Goal: Information Seeking & Learning: Find specific fact

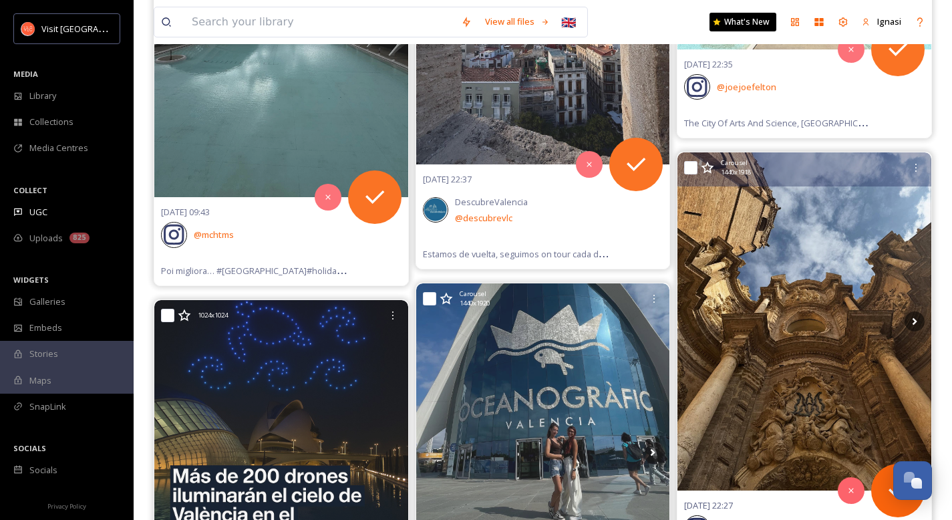
scroll to position [376, 0]
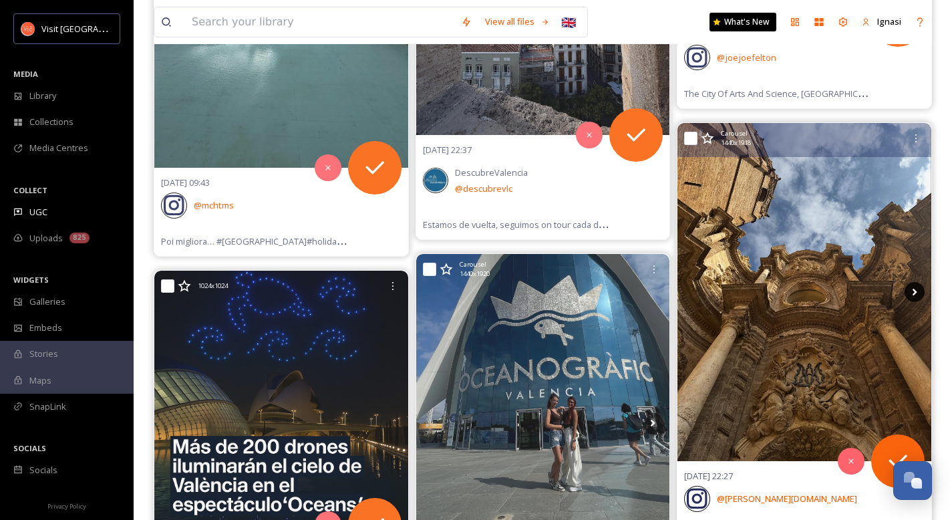
click at [913, 293] on icon at bounding box center [915, 292] width 20 height 20
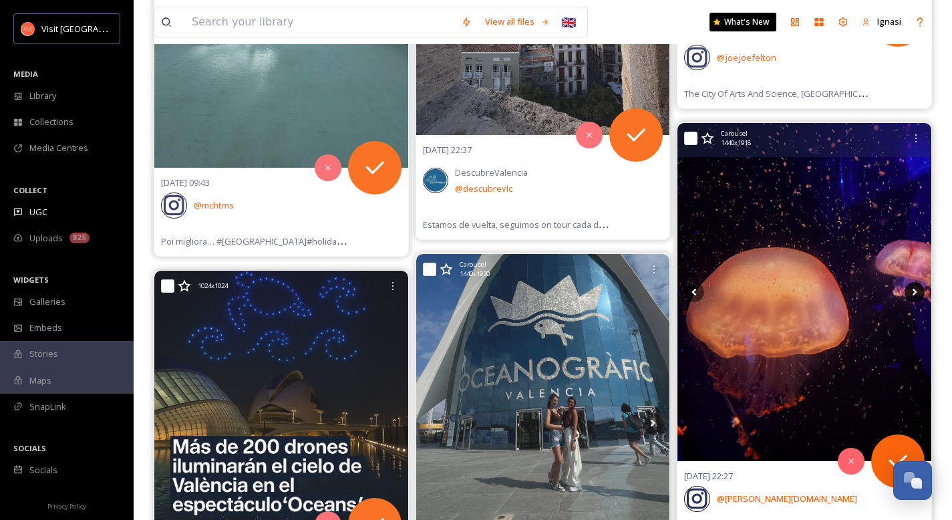
click at [913, 293] on icon at bounding box center [915, 292] width 20 height 20
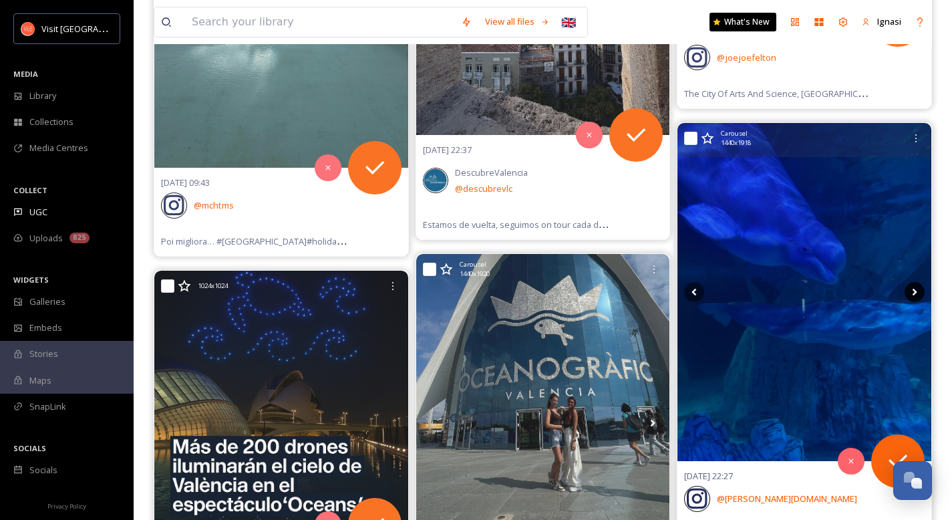
click at [913, 293] on icon at bounding box center [915, 292] width 20 height 20
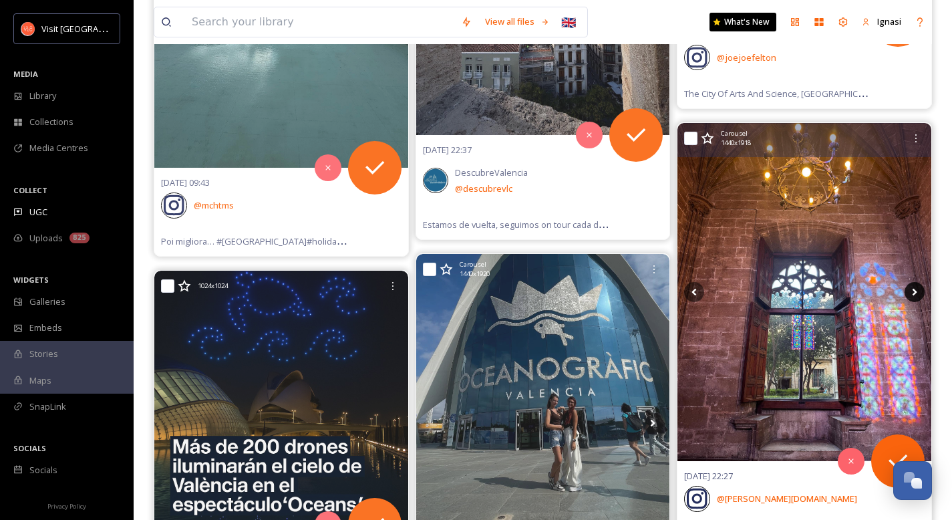
click at [913, 293] on icon at bounding box center [915, 292] width 20 height 20
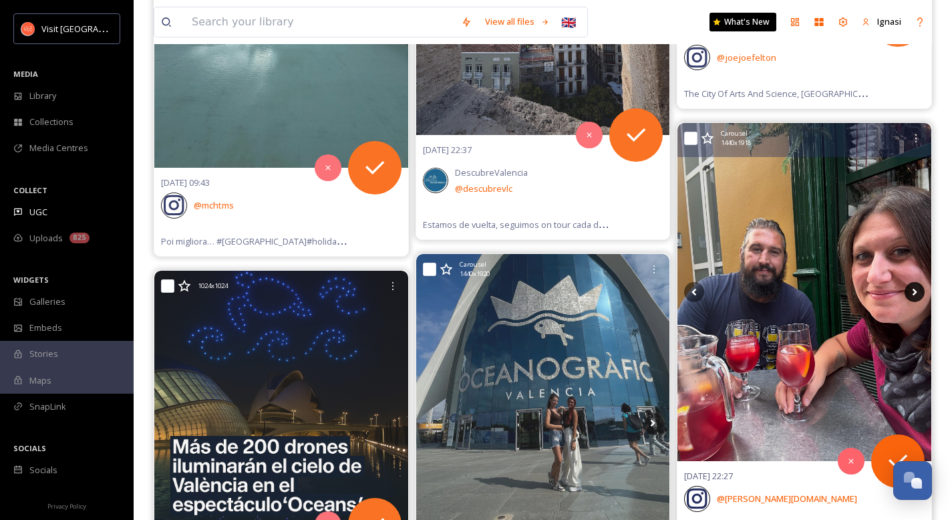
click at [913, 293] on icon at bounding box center [915, 292] width 20 height 20
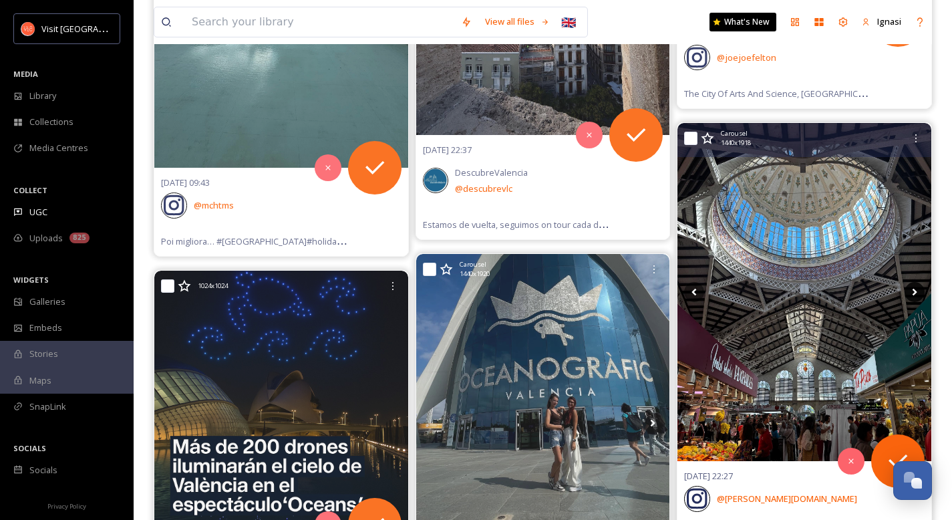
click at [913, 293] on icon at bounding box center [915, 292] width 20 height 20
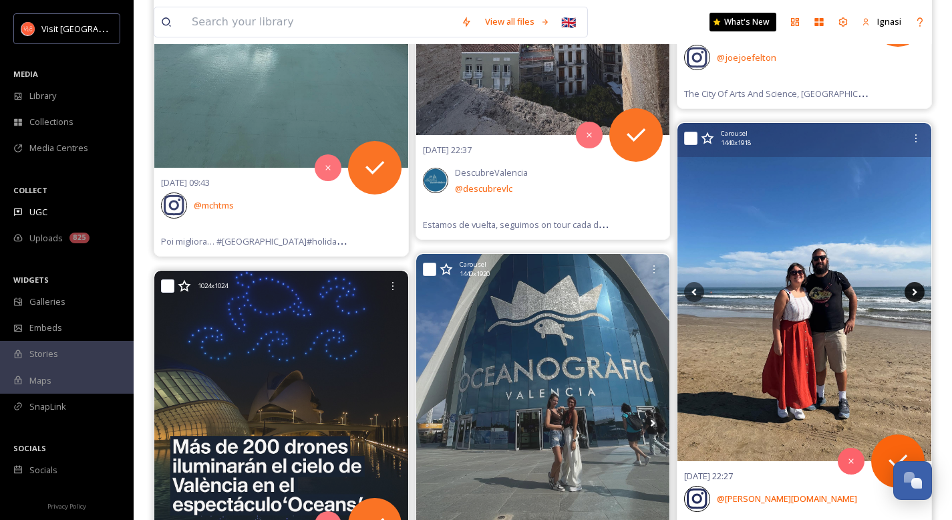
click at [913, 293] on icon at bounding box center [915, 292] width 20 height 20
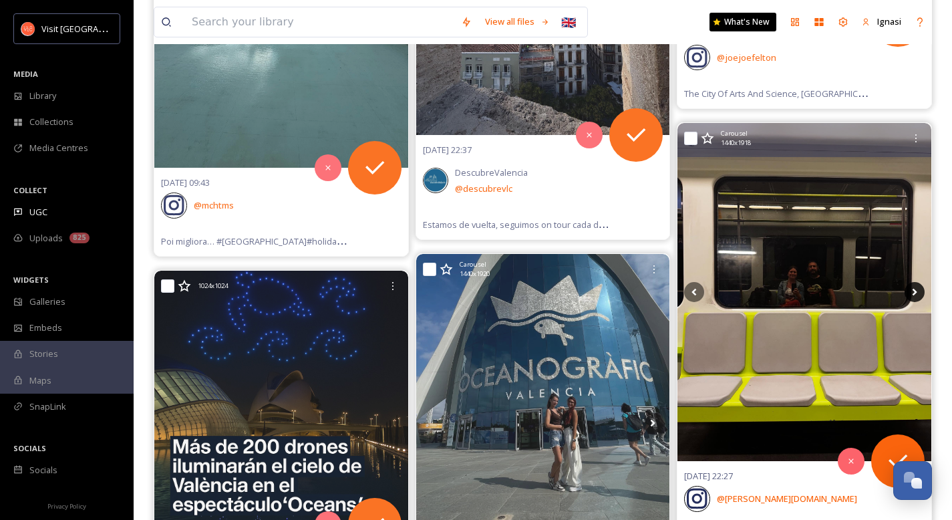
click at [913, 293] on icon at bounding box center [915, 292] width 20 height 20
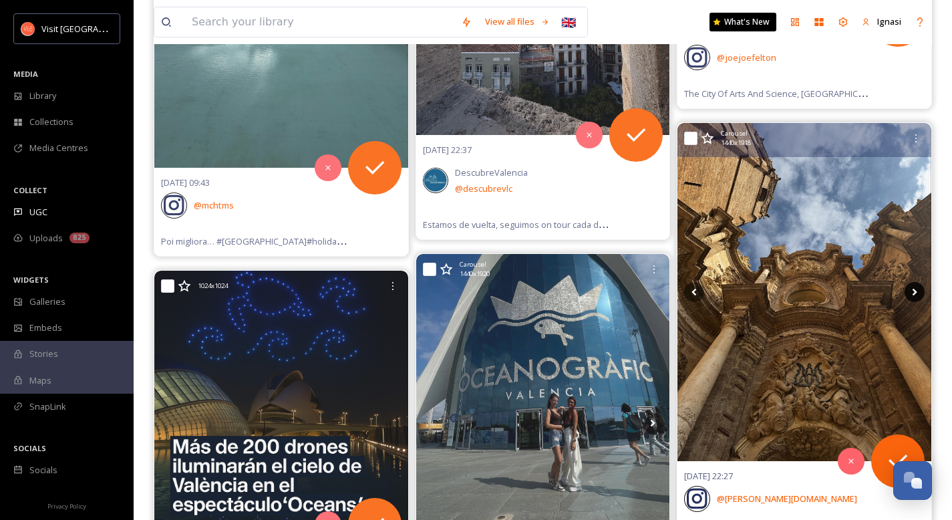
click at [913, 293] on icon at bounding box center [915, 292] width 20 height 20
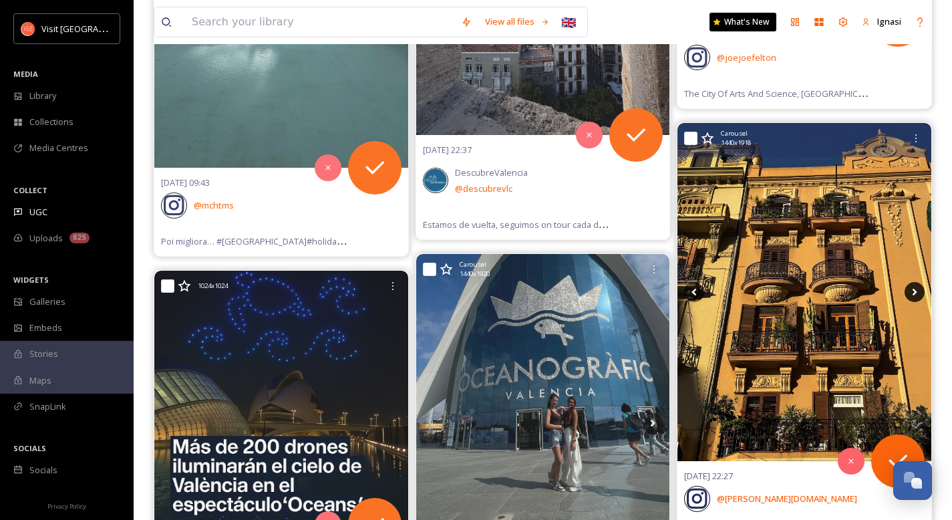
click at [913, 293] on icon at bounding box center [915, 292] width 20 height 20
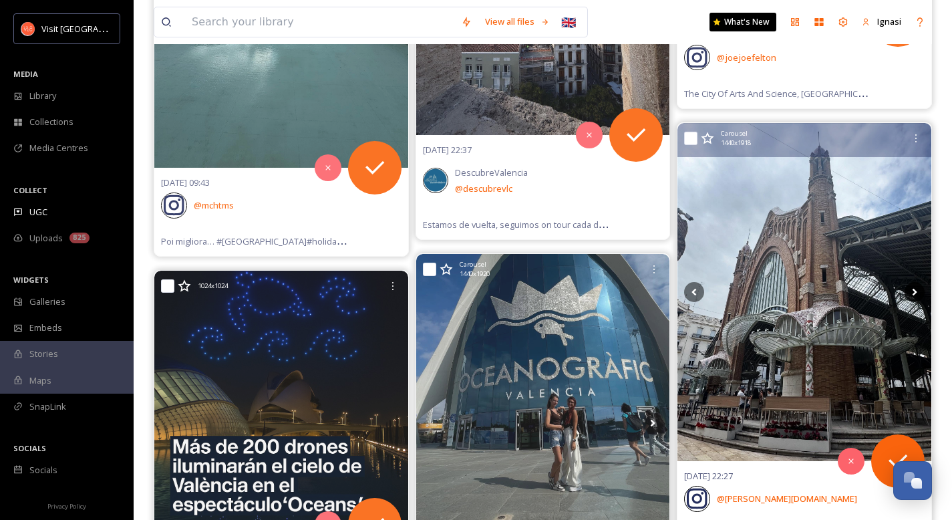
click at [913, 293] on icon at bounding box center [915, 292] width 20 height 20
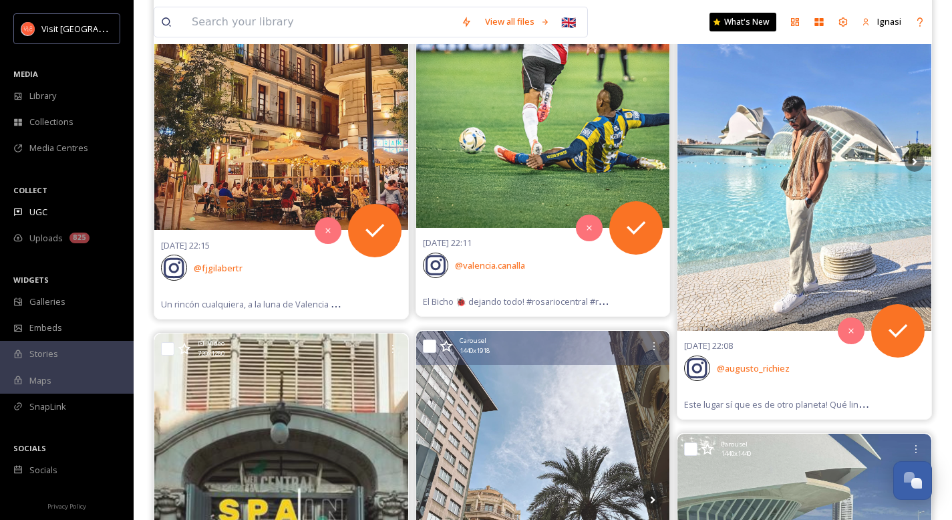
scroll to position [2221, 0]
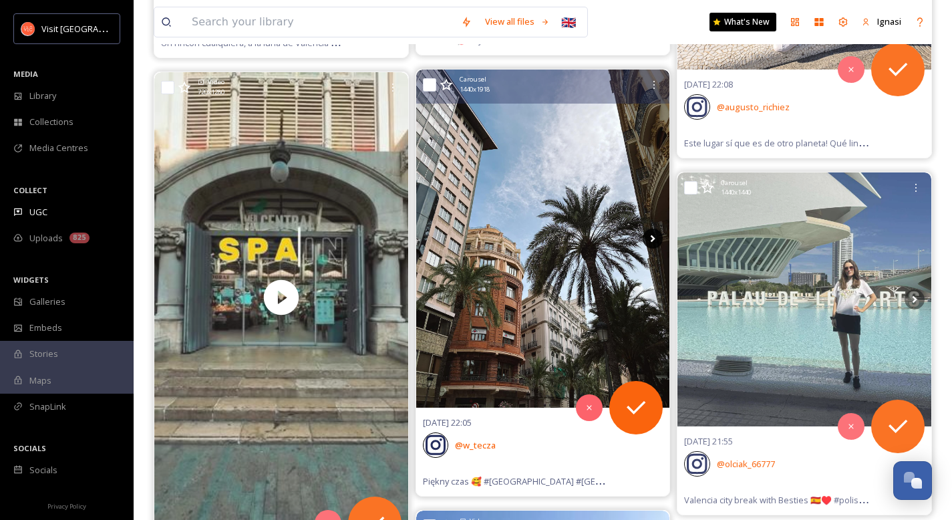
click at [656, 239] on icon at bounding box center [653, 239] width 20 height 20
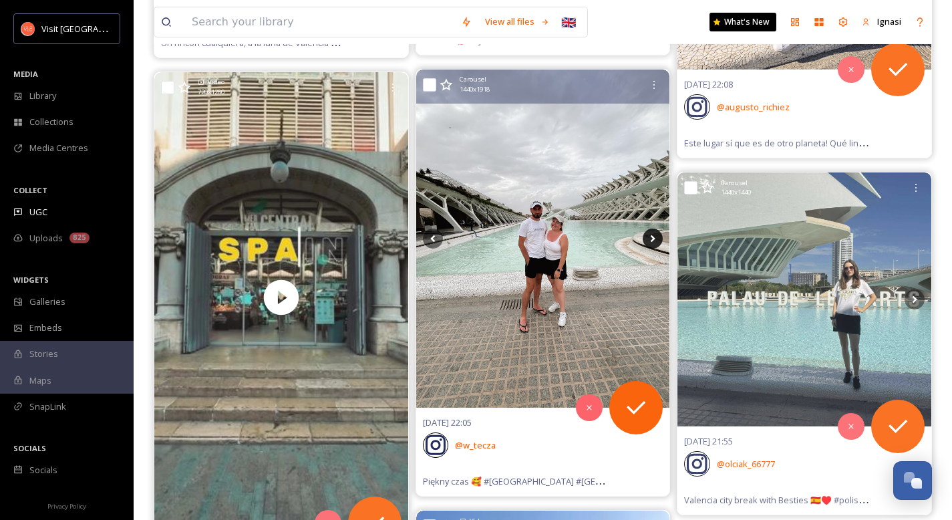
click at [656, 239] on icon at bounding box center [653, 239] width 20 height 20
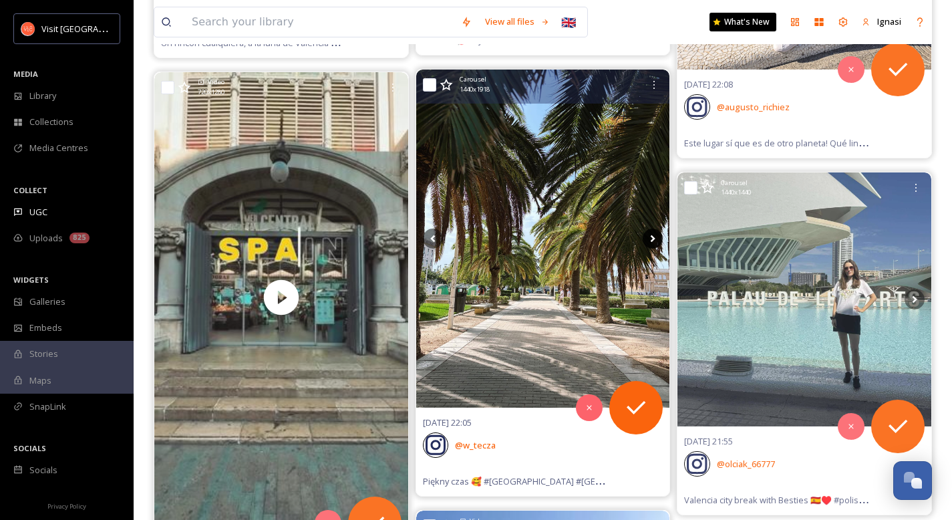
click at [656, 239] on icon at bounding box center [653, 239] width 20 height 20
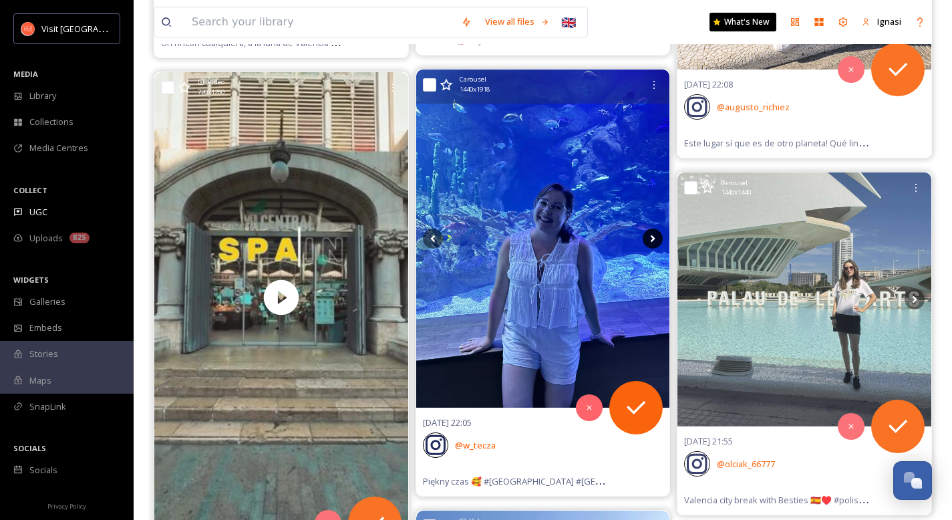
click at [656, 239] on icon at bounding box center [653, 239] width 20 height 20
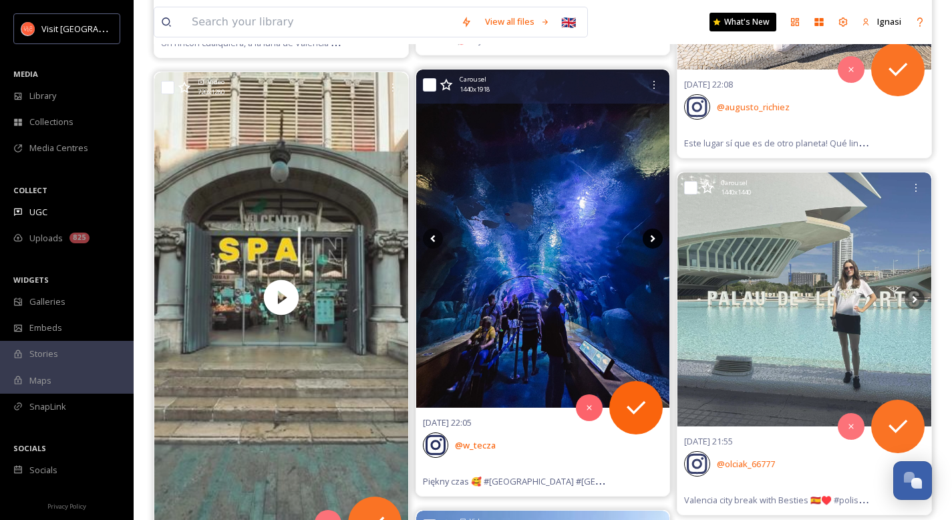
click at [656, 239] on icon at bounding box center [653, 239] width 20 height 20
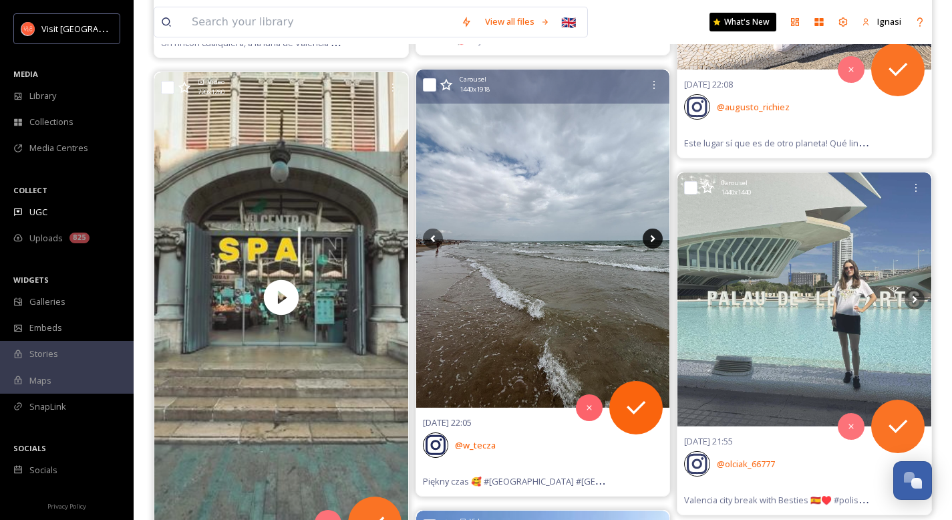
click at [656, 239] on icon at bounding box center [653, 239] width 20 height 20
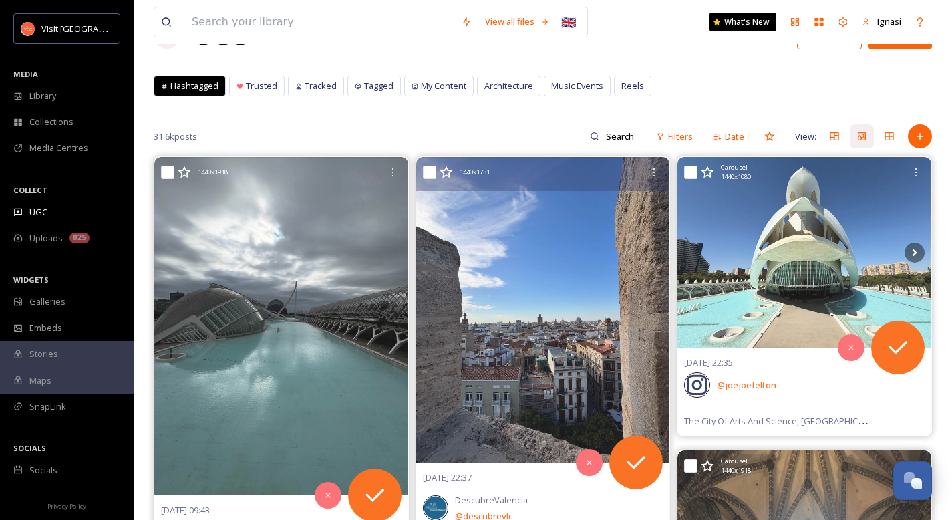
scroll to position [0, 0]
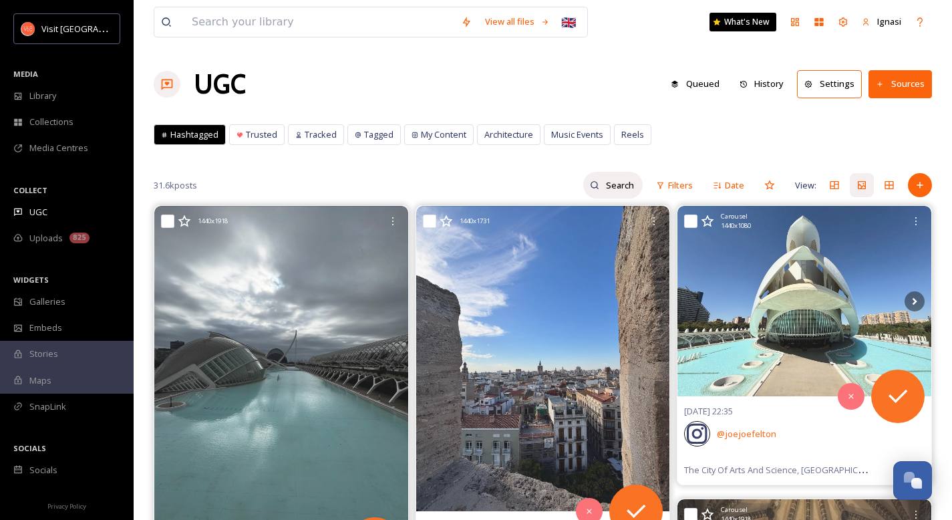
click at [626, 186] on input at bounding box center [620, 185] width 43 height 27
type input "[GEOGRAPHIC_DATA]"
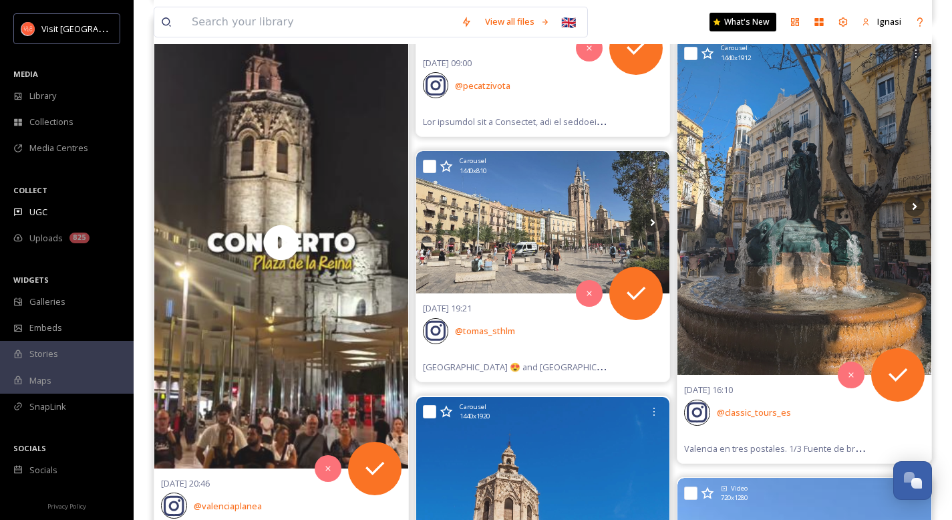
scroll to position [610, 0]
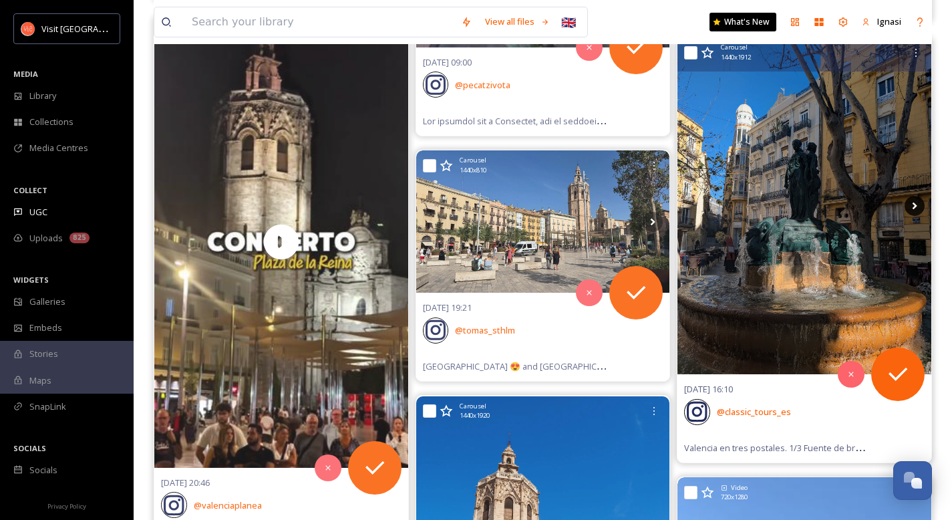
click at [916, 208] on icon at bounding box center [915, 206] width 20 height 20
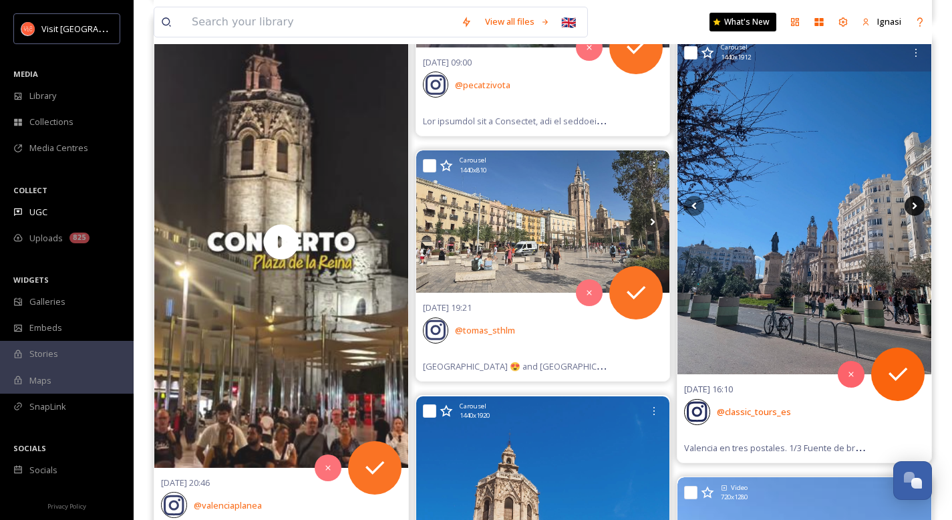
click at [916, 208] on icon at bounding box center [915, 206] width 20 height 20
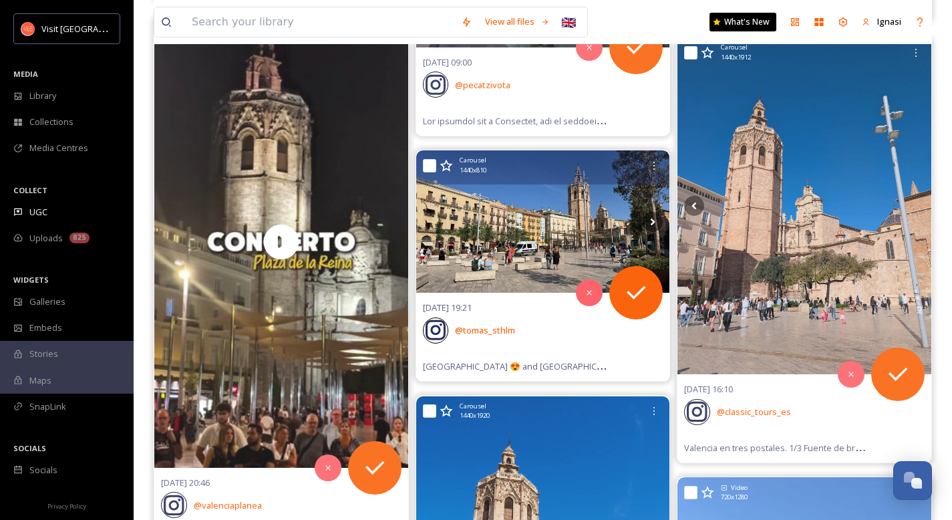
scroll to position [875, 0]
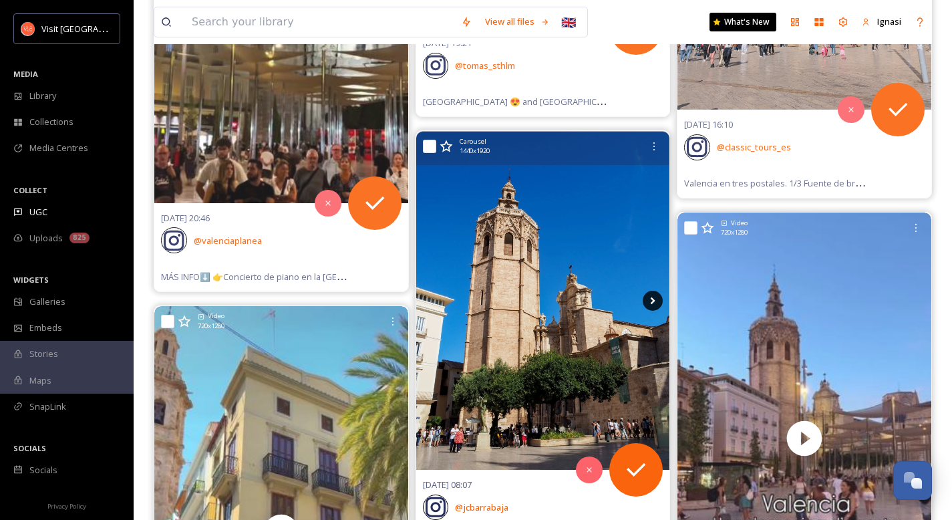
click at [648, 301] on icon at bounding box center [653, 301] width 20 height 20
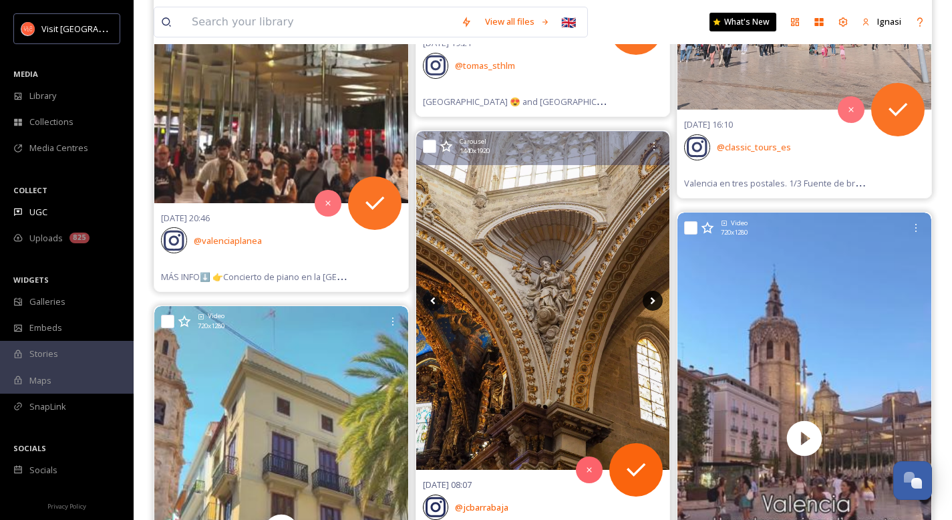
click at [648, 301] on icon at bounding box center [653, 301] width 20 height 20
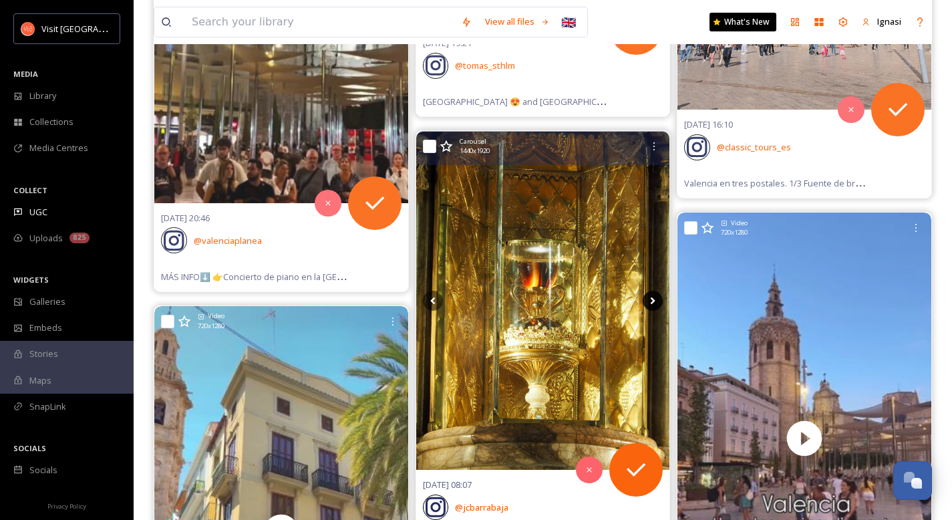
click at [648, 301] on icon at bounding box center [653, 301] width 20 height 20
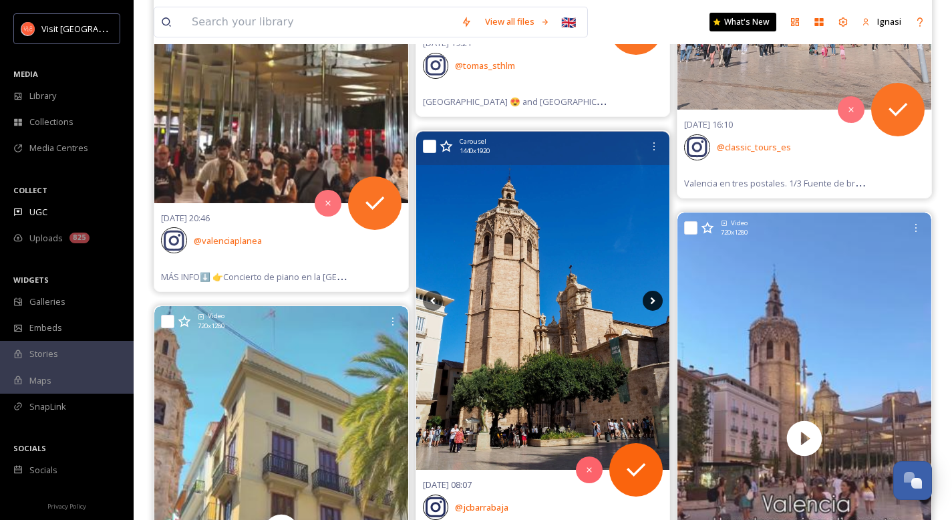
click at [648, 301] on icon at bounding box center [653, 301] width 20 height 20
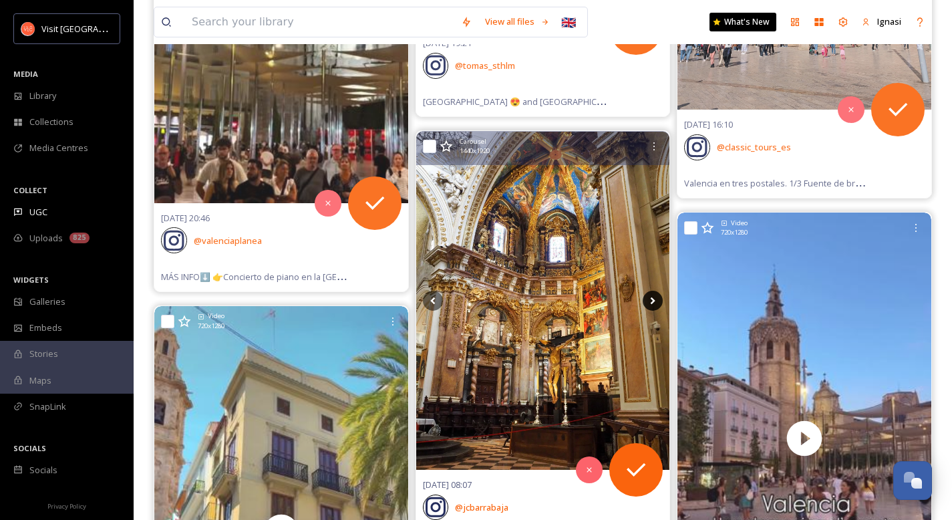
click at [648, 301] on icon at bounding box center [653, 301] width 20 height 20
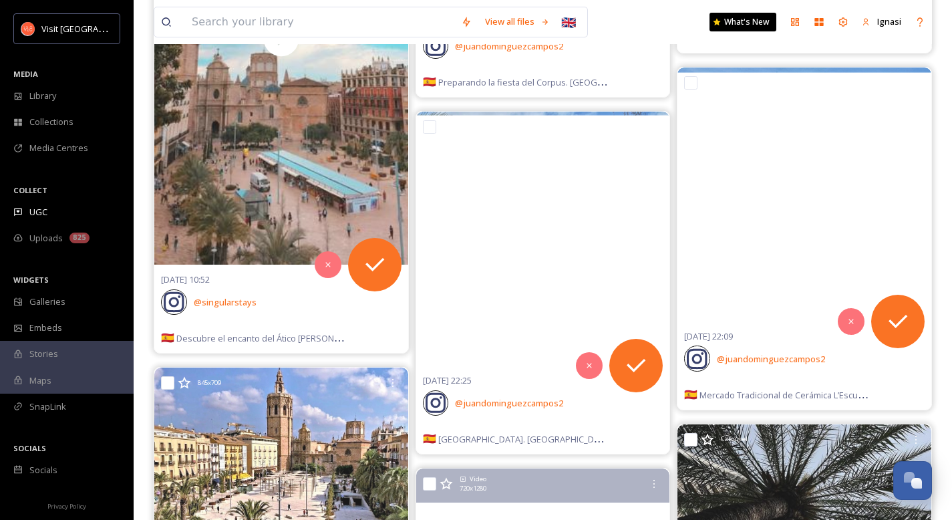
scroll to position [12876, 0]
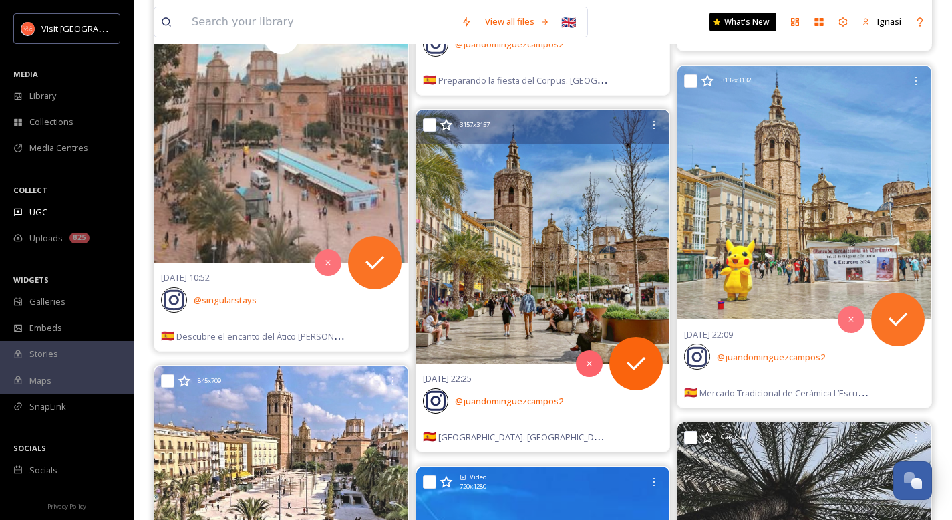
click at [527, 213] on img at bounding box center [543, 237] width 254 height 254
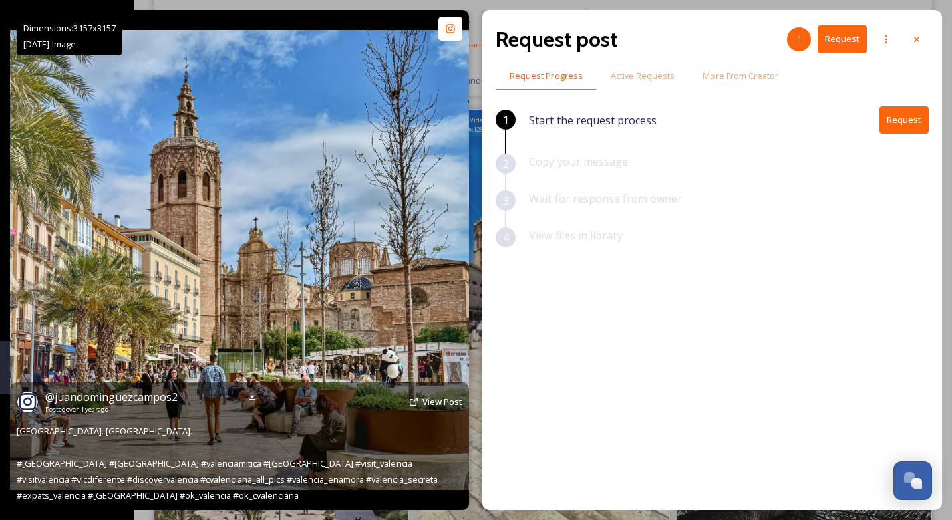
click at [440, 400] on span "View Post" at bounding box center [442, 402] width 40 height 12
